Goal: Task Accomplishment & Management: Manage account settings

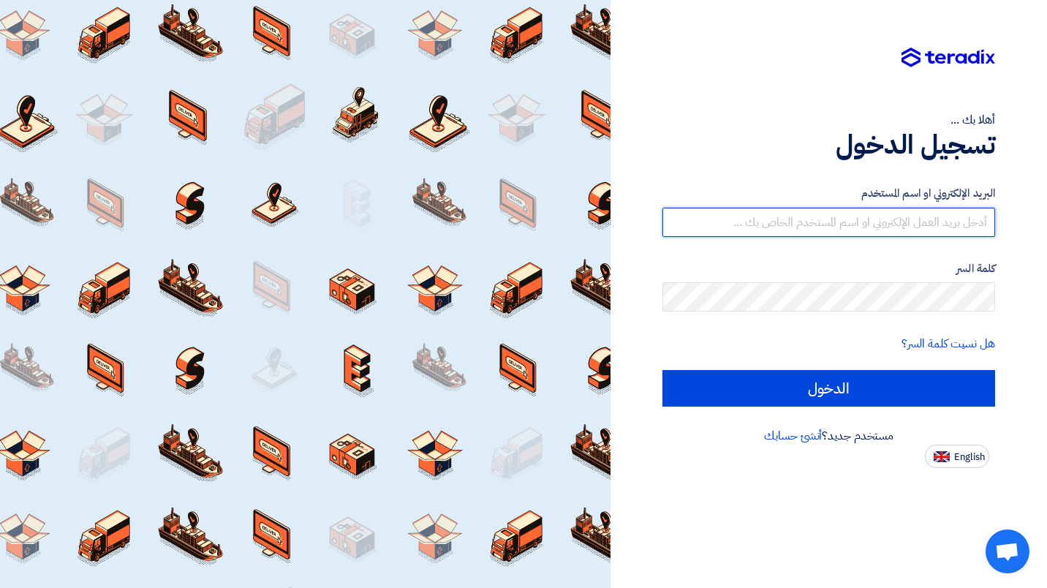
type input "[EMAIL_ADDRESS][DOMAIN_NAME]"
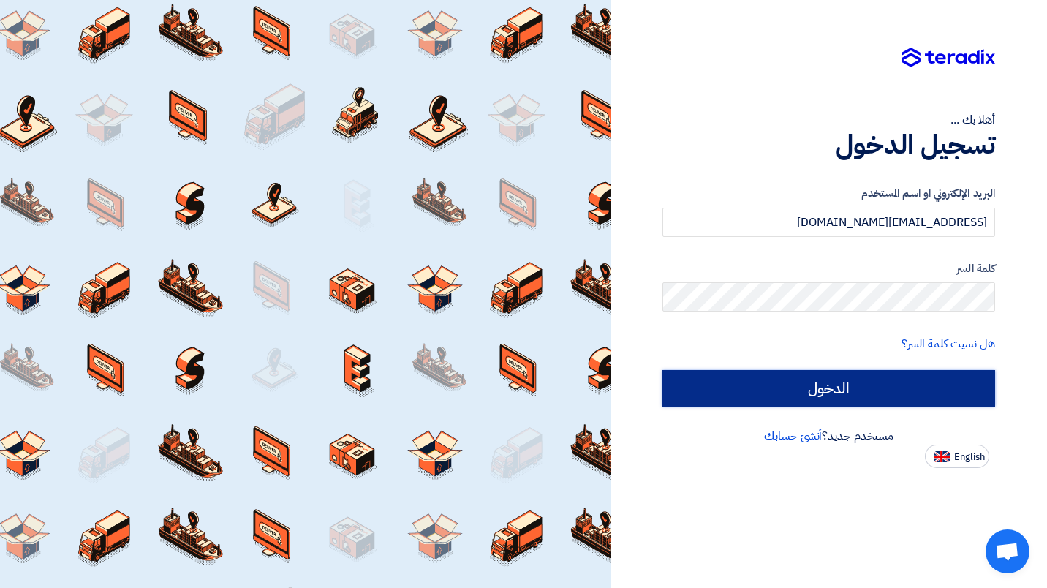
click at [849, 395] on input "الدخول" at bounding box center [829, 388] width 333 height 37
type input "Sign in"
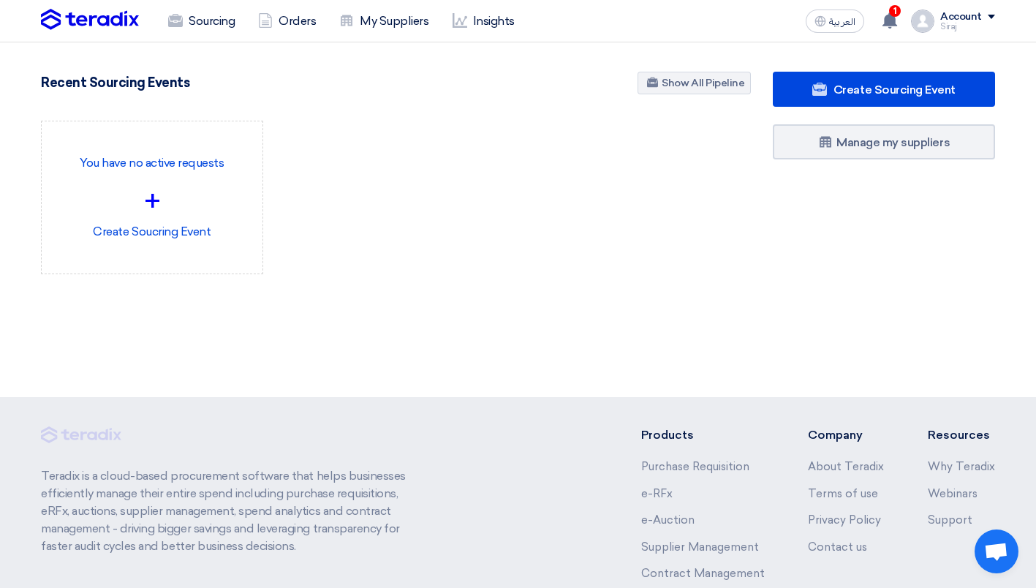
click at [901, 20] on div "1 You have been requested to approve the purchase order PO_977399 2 hours ago T…" at bounding box center [890, 21] width 29 height 29
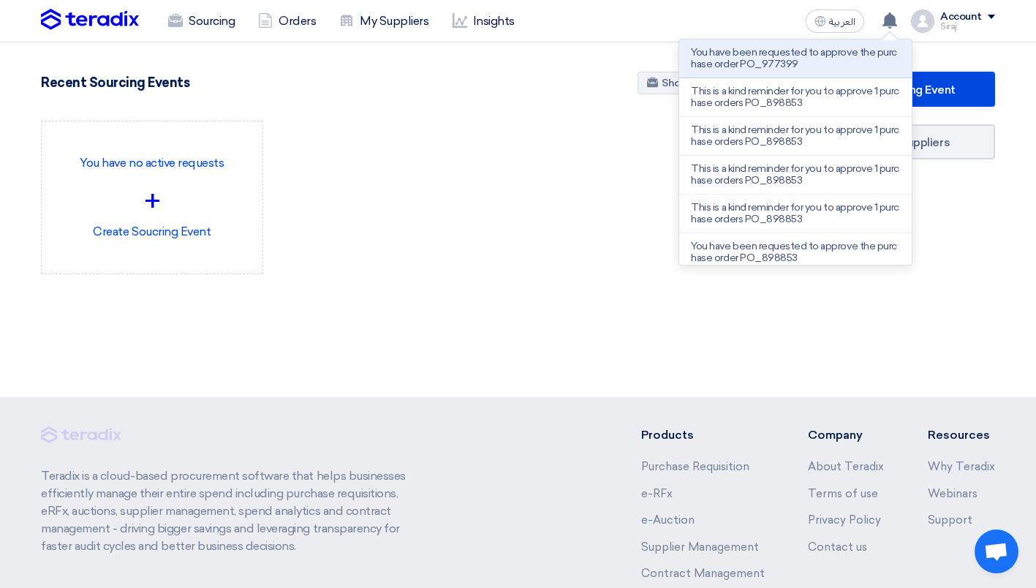
click at [754, 62] on p "You have been requested to approve the purchase order PO_977399" at bounding box center [795, 58] width 209 height 23
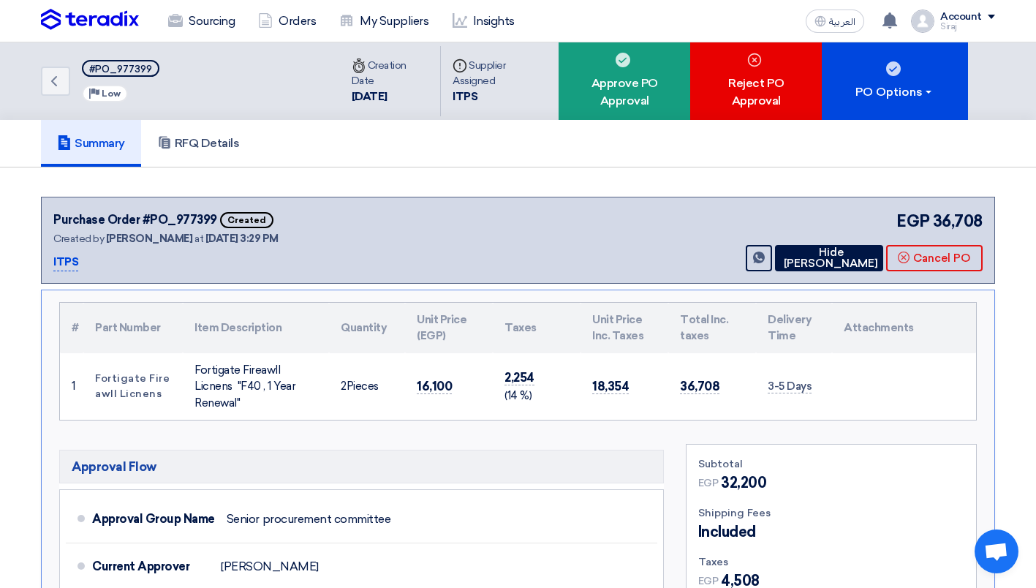
click at [614, 80] on div "Approve PO Approval" at bounding box center [625, 81] width 132 height 78
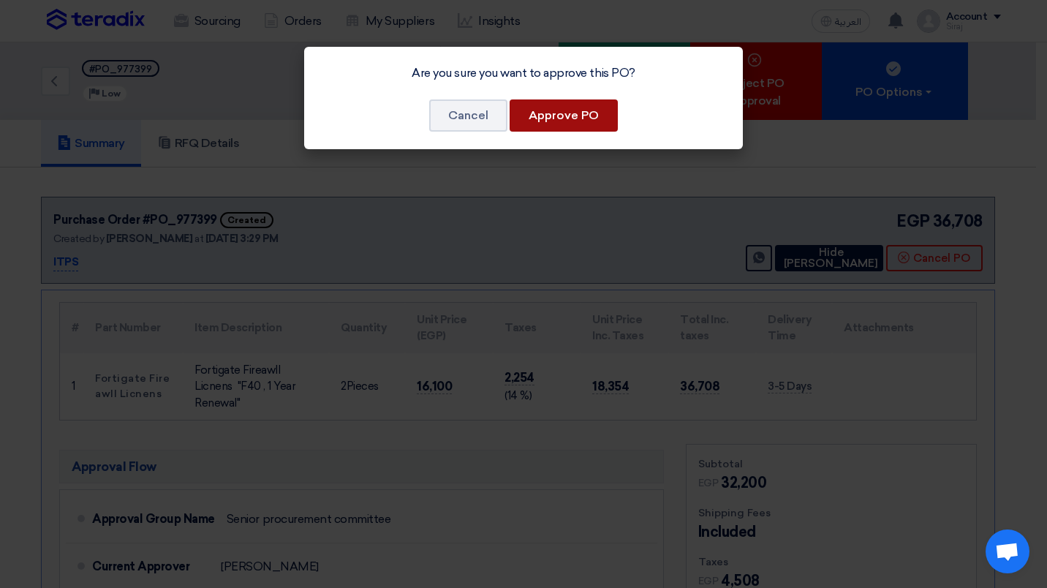
click at [552, 116] on button "Approve PO" at bounding box center [564, 115] width 108 height 32
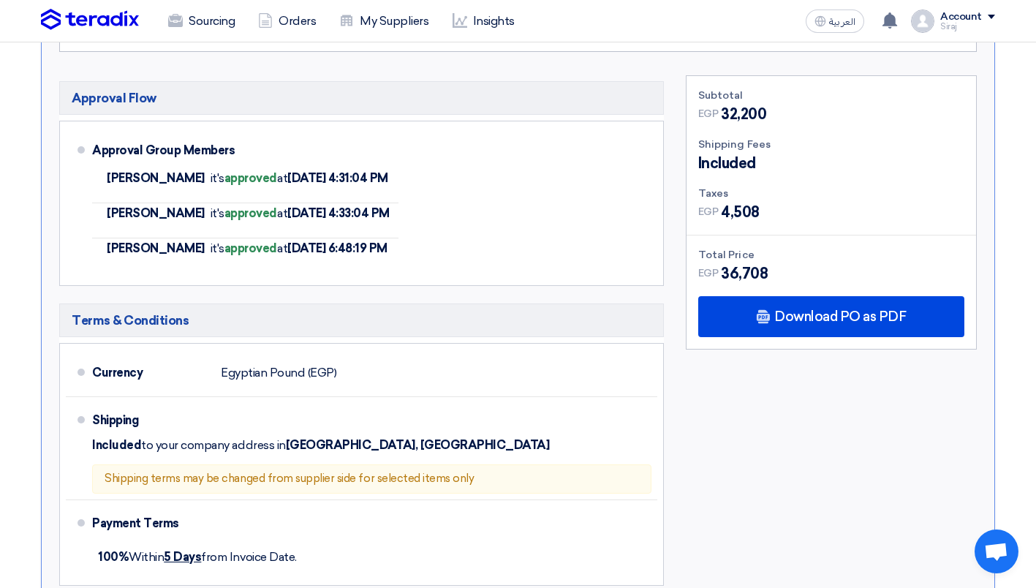
scroll to position [368, 0]
